Goal: Check status: Check status

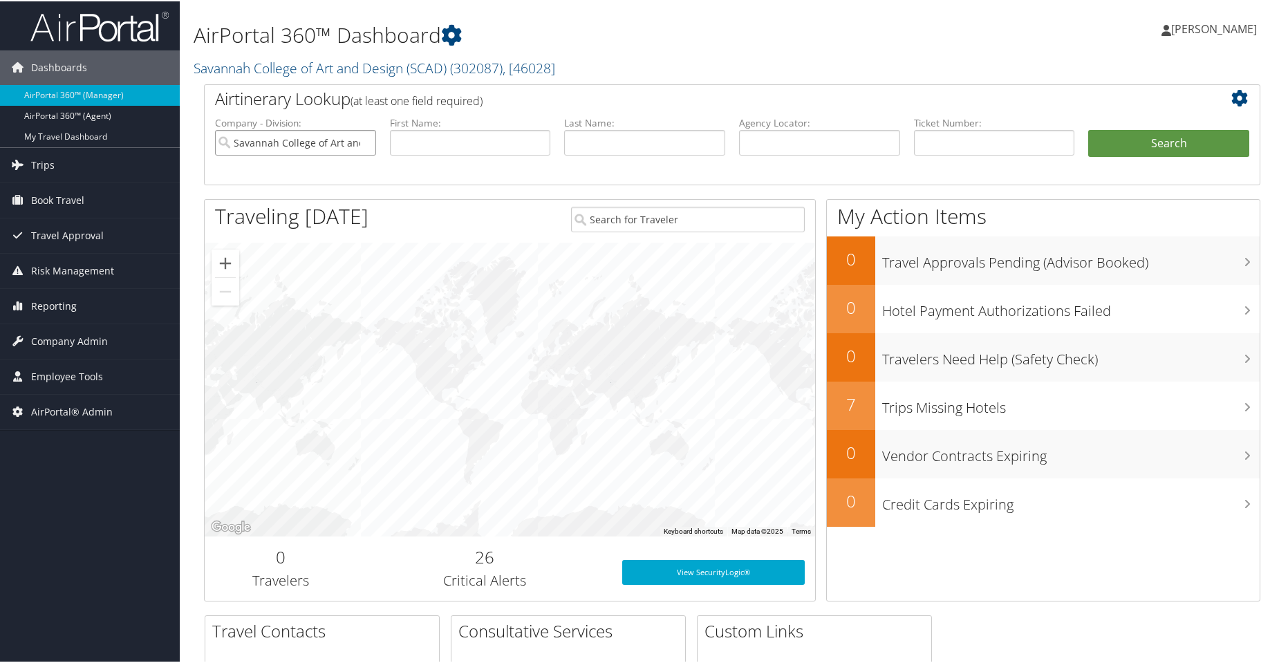
click at [362, 141] on input "Savannah College of Art and Design (SCAD)" at bounding box center [295, 142] width 161 height 26
click at [775, 148] on input "text" at bounding box center [819, 142] width 161 height 26
paste input "DMYHNR"
type input "DMYHNR"
click at [1175, 148] on button "Search" at bounding box center [1168, 143] width 161 height 28
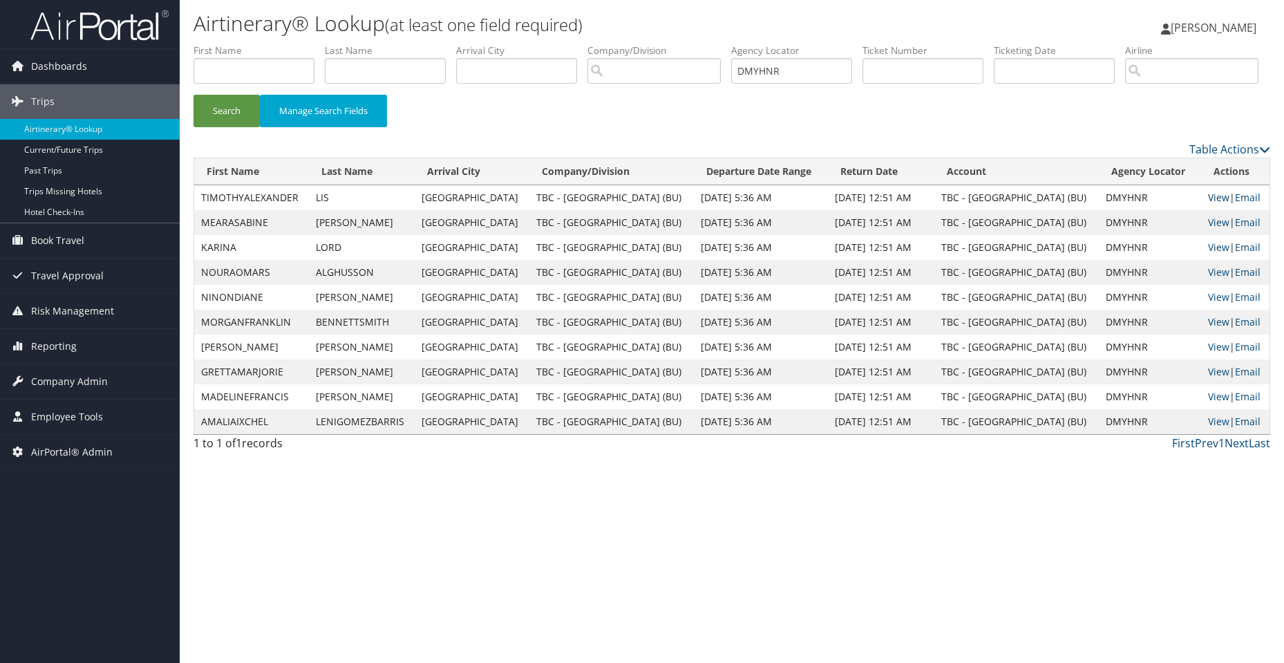
click at [1208, 204] on link "View" at bounding box center [1218, 197] width 21 height 13
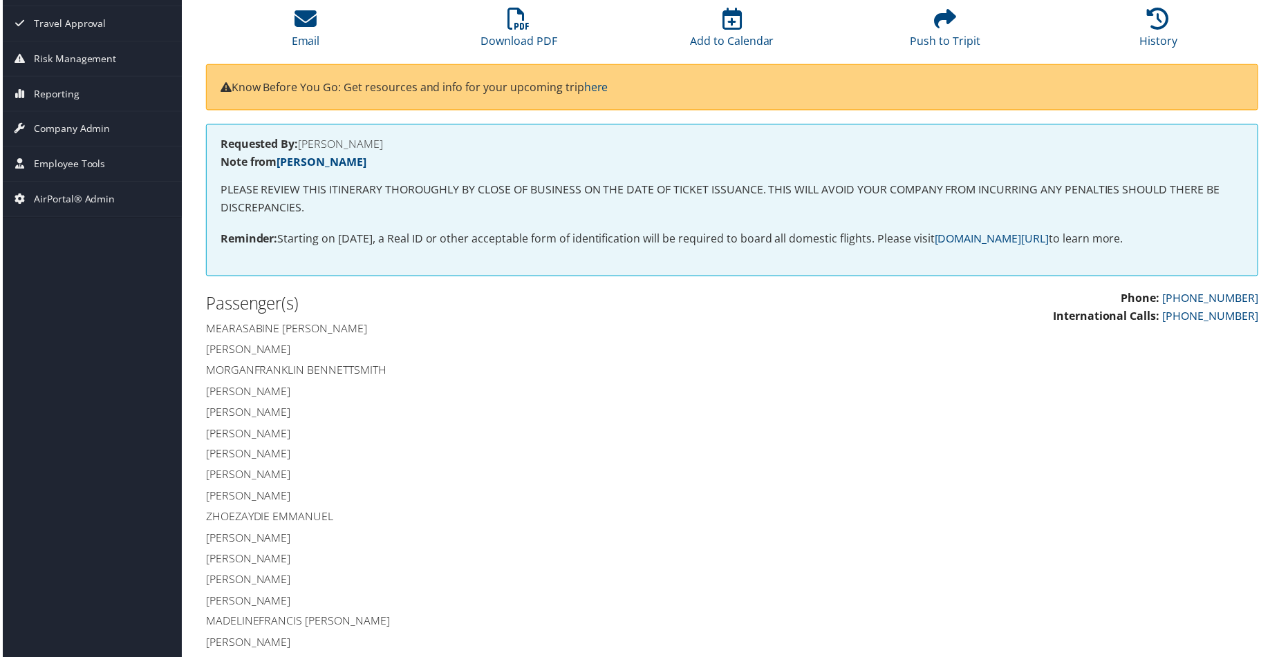
scroll to position [207, 0]
